Goal: Transaction & Acquisition: Subscribe to service/newsletter

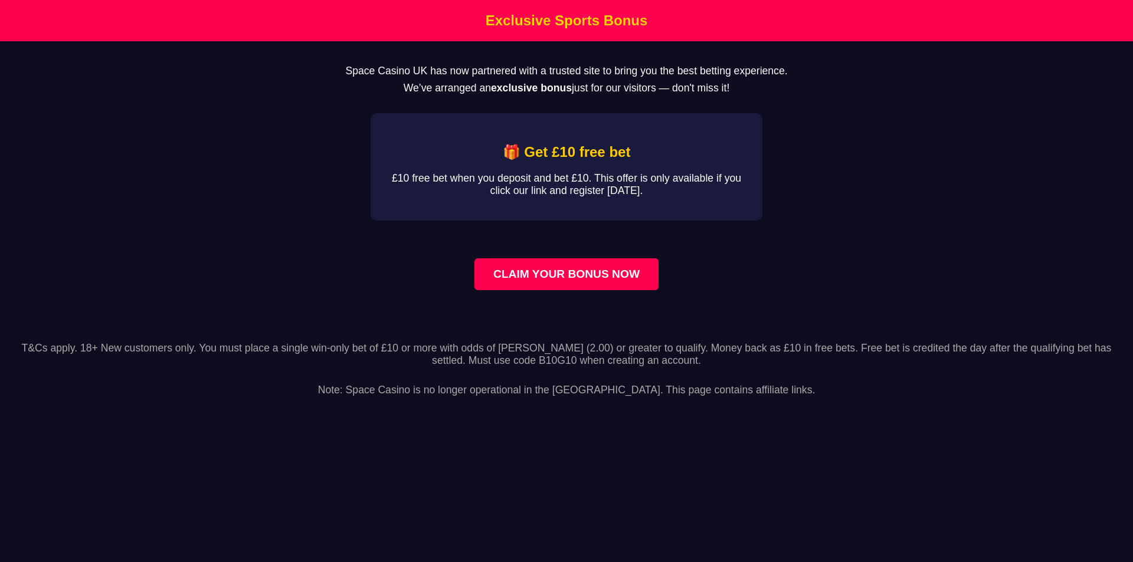
click at [561, 411] on html "Exclusive Sports Bonus Space Casino UK has now partnered with a trusted site to…" at bounding box center [566, 205] width 1133 height 411
click at [550, 290] on link "CLAIM YOUR BONUS NOW" at bounding box center [567, 275] width 184 height 32
click at [580, 282] on link "CLAIM YOUR BONUS NOW" at bounding box center [567, 275] width 184 height 32
